Goal: Task Accomplishment & Management: Use online tool/utility

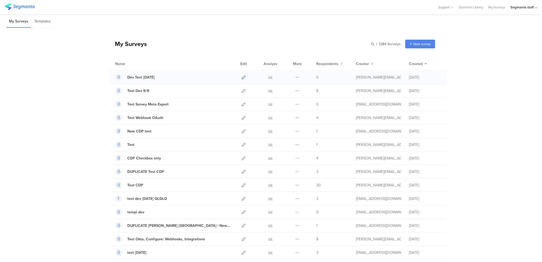
click at [242, 77] on icon at bounding box center [244, 77] width 4 height 4
click at [246, 104] on div at bounding box center [243, 104] width 11 height 13
click at [244, 104] on div at bounding box center [243, 104] width 11 height 13
click at [242, 104] on icon at bounding box center [244, 104] width 4 height 4
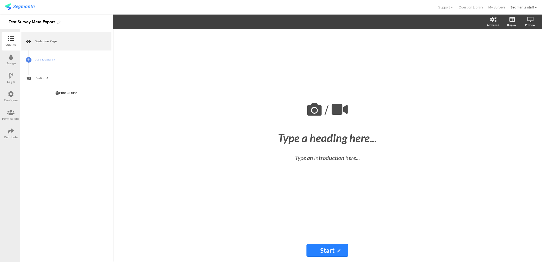
click at [6, 127] on div "Distribute" at bounding box center [11, 134] width 19 height 19
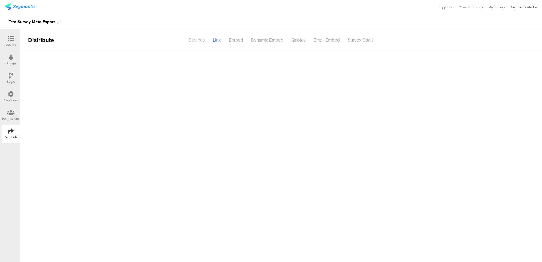
click at [192, 40] on div "Settings" at bounding box center [197, 39] width 24 height 9
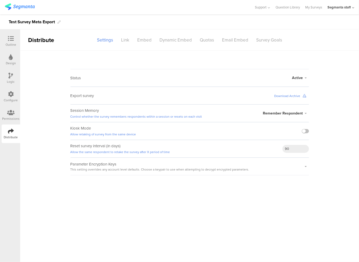
click at [305, 96] on icon at bounding box center [304, 96] width 3 height 3
click at [304, 217] on main "Status Active Active Closed Schedule Start Date: End Date: Save Cancel Export s…" at bounding box center [189, 157] width 339 height 212
click at [324, 87] on sg-survey-status-editor "Status Active Active Closed Schedule Start Date: End Date: Save Cancel Export s…" at bounding box center [189, 113] width 339 height 125
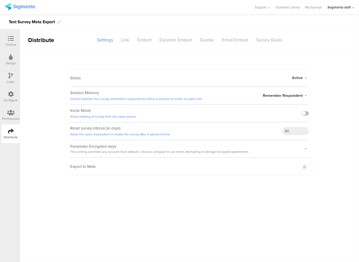
click at [305, 165] on icon at bounding box center [304, 166] width 3 height 3
